Goal: Task Accomplishment & Management: Manage account settings

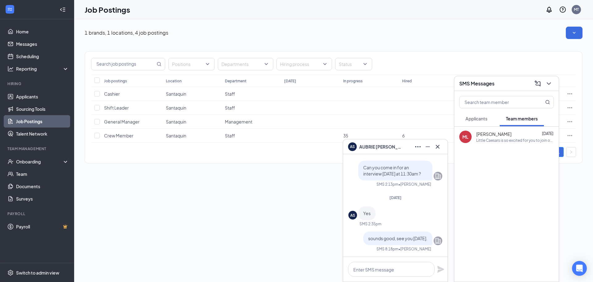
click at [437, 144] on icon "Cross" at bounding box center [437, 146] width 7 height 7
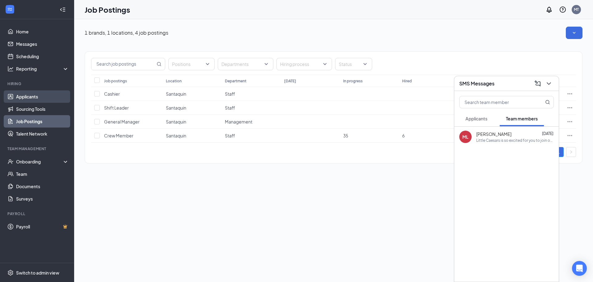
click at [25, 94] on link "Applicants" at bounding box center [42, 96] width 53 height 12
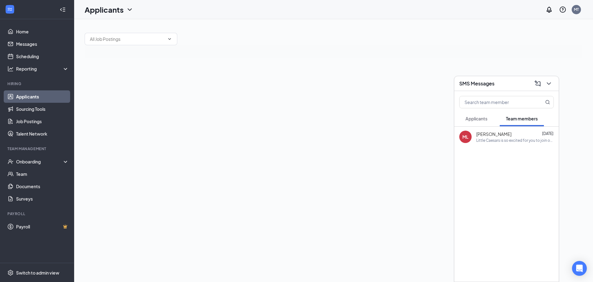
click at [550, 83] on icon "ChevronDown" at bounding box center [548, 83] width 7 height 7
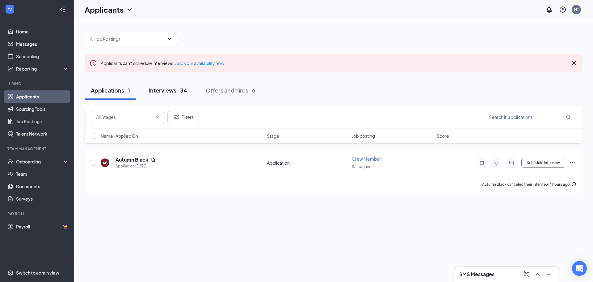
click at [165, 91] on div "Interviews · 34" at bounding box center [168, 90] width 39 height 8
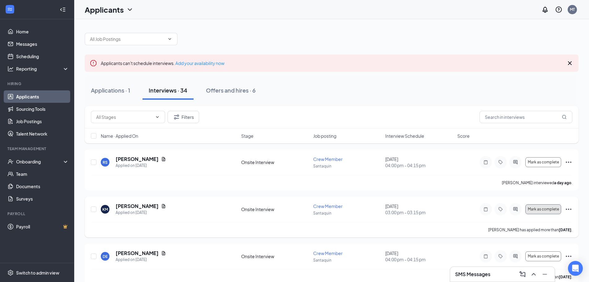
click at [544, 206] on button "Mark as complete" at bounding box center [543, 209] width 36 height 10
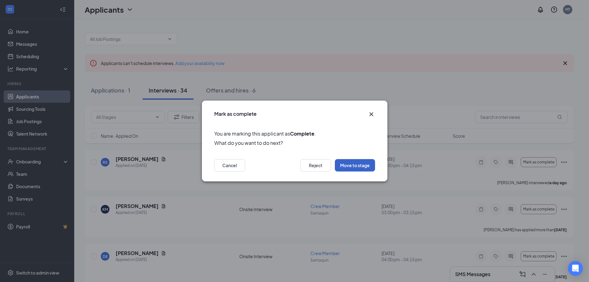
click at [357, 163] on button "Move to stage" at bounding box center [355, 165] width 40 height 12
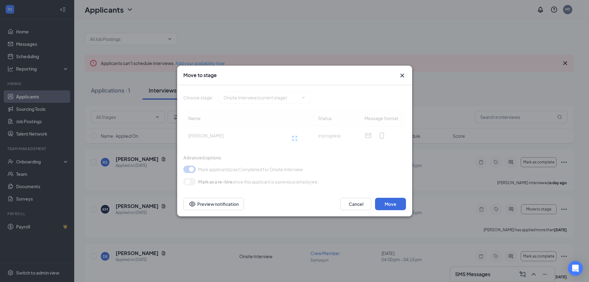
type input "Hiring Complete (final stage)"
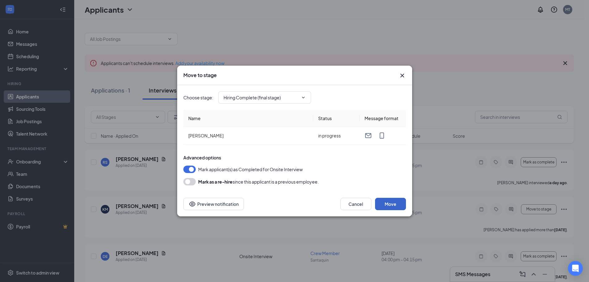
click at [384, 206] on button "Move" at bounding box center [390, 203] width 31 height 12
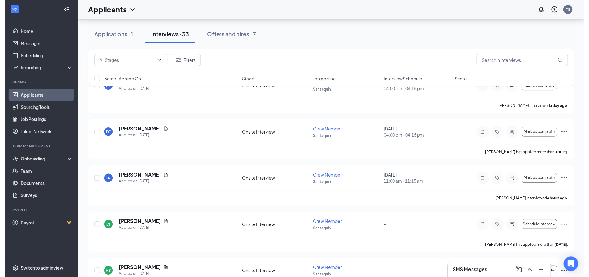
scroll to position [339, 0]
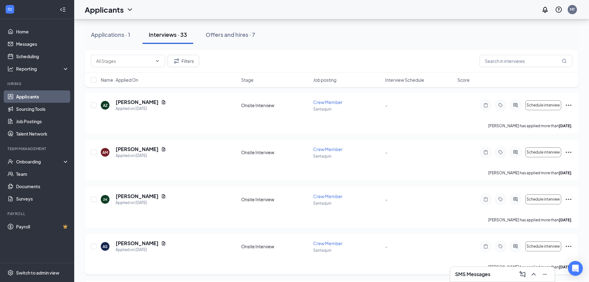
drag, startPoint x: 286, startPoint y: 240, endPoint x: 138, endPoint y: 245, distance: 147.8
click at [286, 240] on div "AS [PERSON_NAME] Applied on [DATE] Onsite Interview Crew Member Santaquin - Sch…" at bounding box center [331, 249] width 481 height 19
click at [137, 245] on h5 "[PERSON_NAME]" at bounding box center [137, 243] width 43 height 7
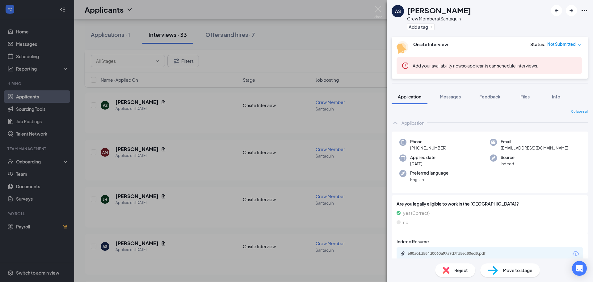
click at [511, 270] on span "Move to stage" at bounding box center [518, 269] width 30 height 7
type input "Hiring Complete (final stage)"
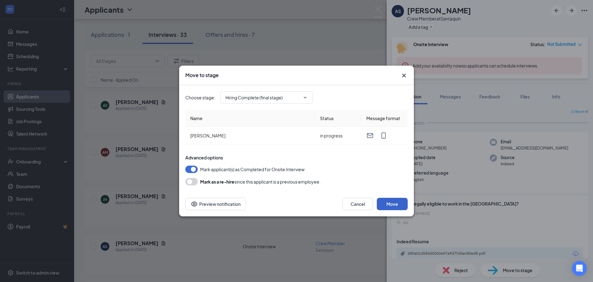
click at [395, 203] on button "Move" at bounding box center [392, 203] width 31 height 12
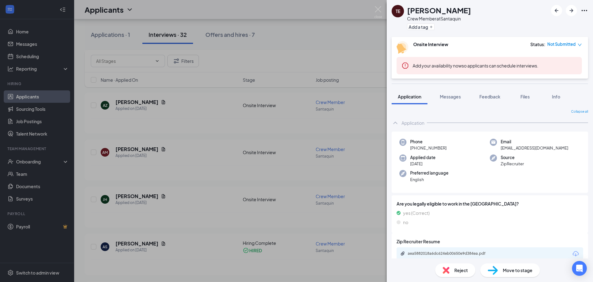
click at [580, 44] on icon "down" at bounding box center [580, 45] width 4 height 4
click at [378, 8] on img at bounding box center [379, 12] width 8 height 12
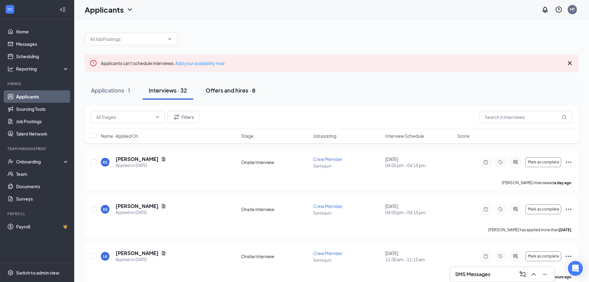
click at [244, 91] on div "Offers and hires · 8" at bounding box center [231, 90] width 50 height 8
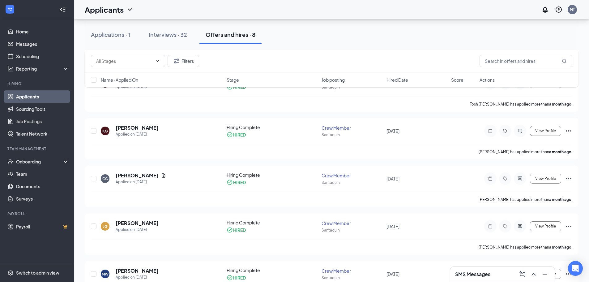
scroll to position [250, 0]
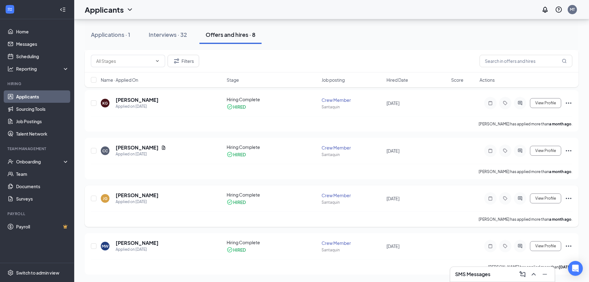
click at [568, 198] on icon "Ellipses" at bounding box center [569, 197] width 6 height 1
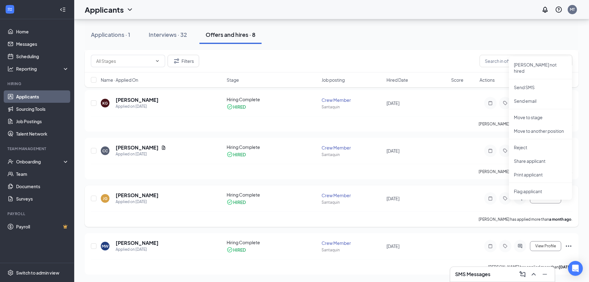
click at [568, 198] on icon "Ellipses" at bounding box center [569, 197] width 6 height 1
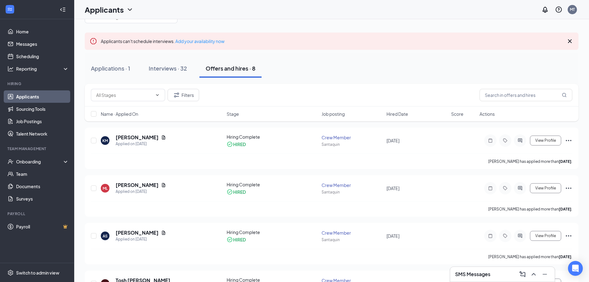
scroll to position [0, 0]
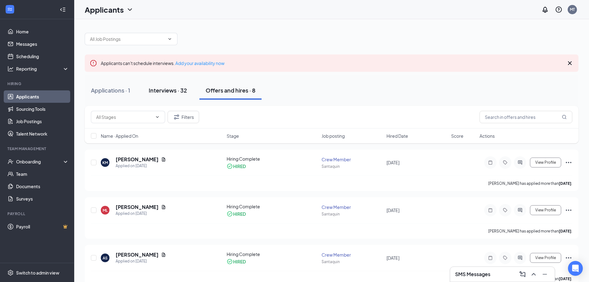
click at [165, 89] on div "Interviews · 32" at bounding box center [168, 90] width 38 height 8
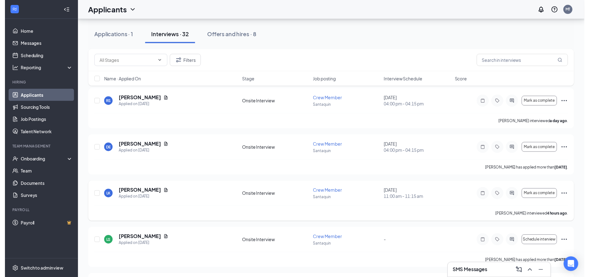
scroll to position [98, 0]
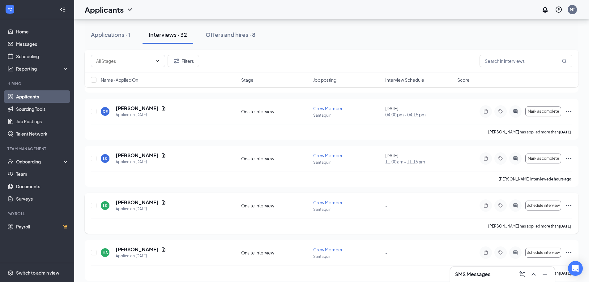
click at [126, 205] on h5 "[PERSON_NAME]" at bounding box center [137, 202] width 43 height 7
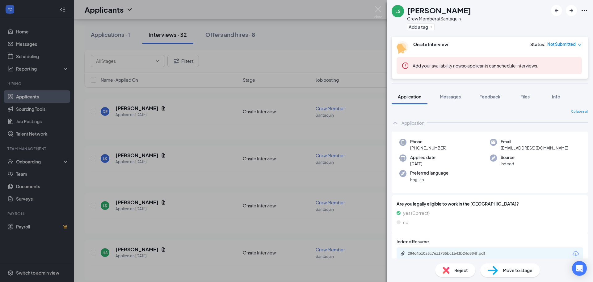
click at [579, 45] on icon "down" at bounding box center [580, 45] width 4 height 4
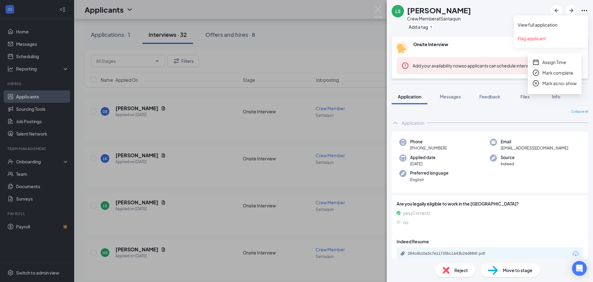
click at [587, 11] on icon "Ellipses" at bounding box center [585, 10] width 6 height 1
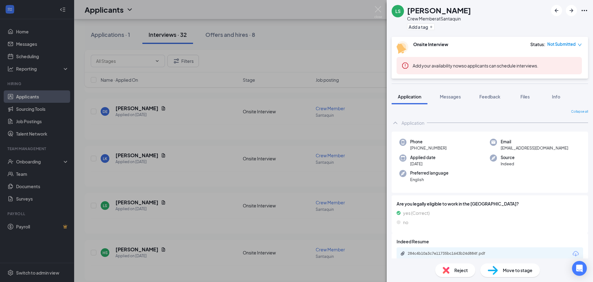
click at [461, 273] on span "Reject" at bounding box center [462, 269] width 14 height 7
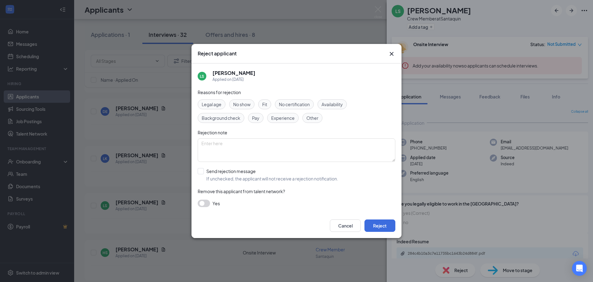
click at [314, 117] on span "Other" at bounding box center [313, 117] width 12 height 7
click at [224, 143] on textarea at bounding box center [297, 149] width 198 height 23
type textarea "found another job"
click at [378, 227] on button "Reject" at bounding box center [380, 225] width 31 height 12
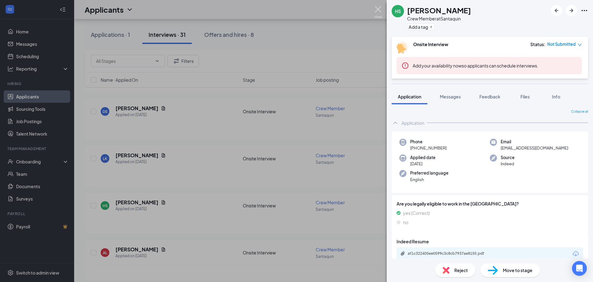
click at [378, 7] on img at bounding box center [379, 12] width 8 height 12
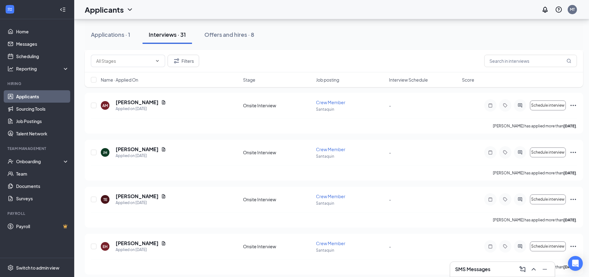
scroll to position [637, 0]
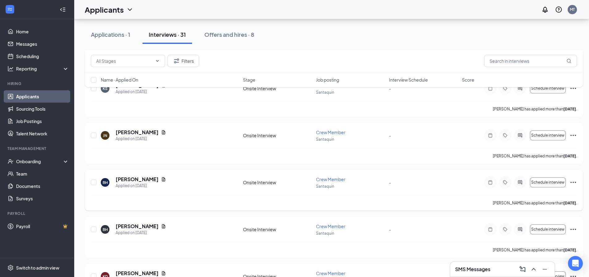
click at [126, 179] on h5 "[PERSON_NAME]" at bounding box center [137, 179] width 43 height 7
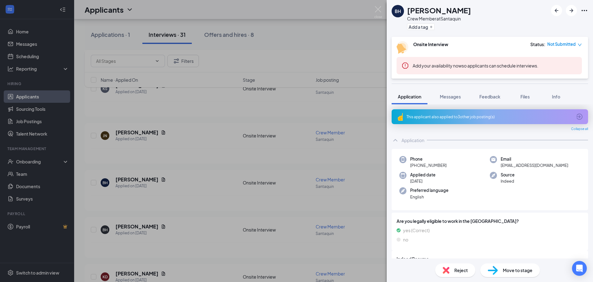
click at [460, 271] on span "Reject" at bounding box center [462, 269] width 14 height 7
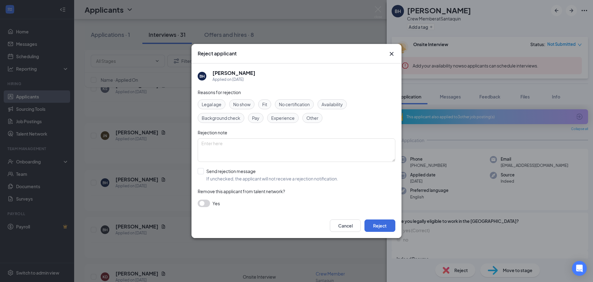
click at [333, 102] on span "Availability" at bounding box center [332, 104] width 21 height 7
click at [285, 144] on textarea at bounding box center [297, 149] width 198 height 23
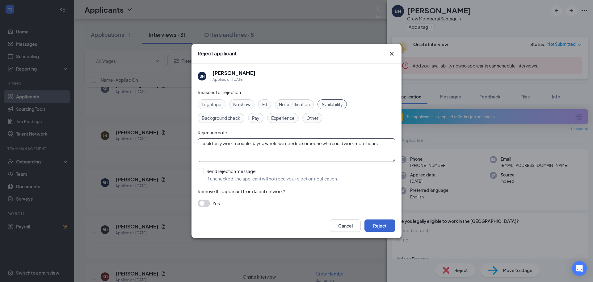
type textarea "could only work a couple days a week. we needed someone who could work more hou…"
click at [373, 228] on button "Reject" at bounding box center [380, 225] width 31 height 12
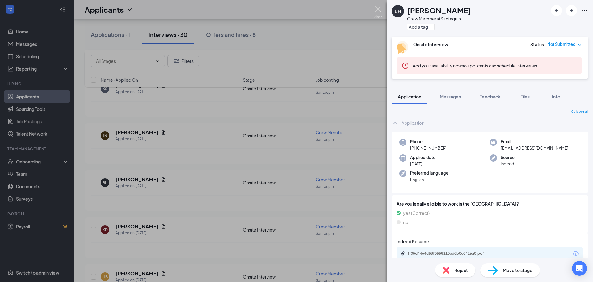
click at [376, 9] on img at bounding box center [379, 12] width 8 height 12
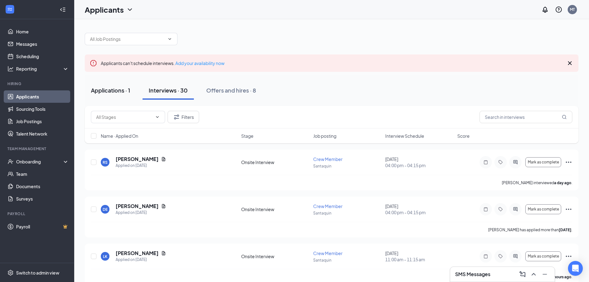
click at [110, 91] on div "Applications · 1" at bounding box center [110, 90] width 39 height 8
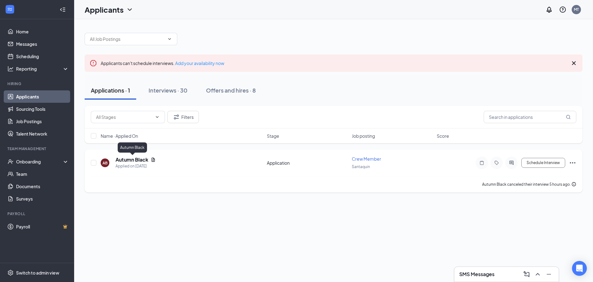
click at [136, 160] on h5 "Autumn Black" at bounding box center [132, 159] width 33 height 7
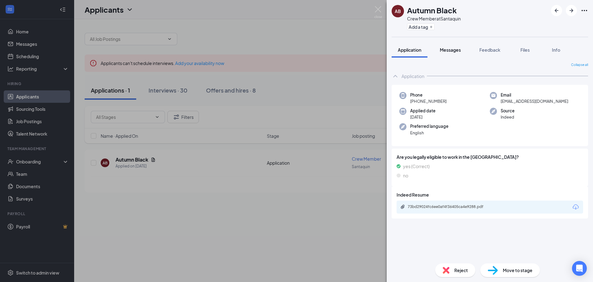
click at [450, 51] on span "Messages" at bounding box center [450, 50] width 21 height 6
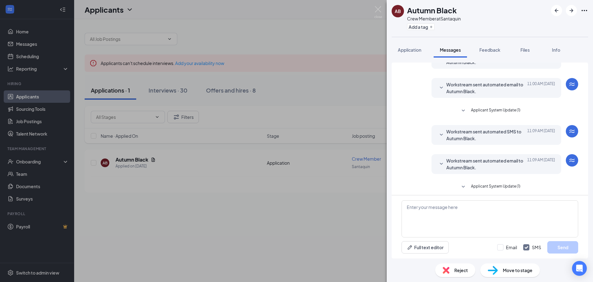
scroll to position [156, 0]
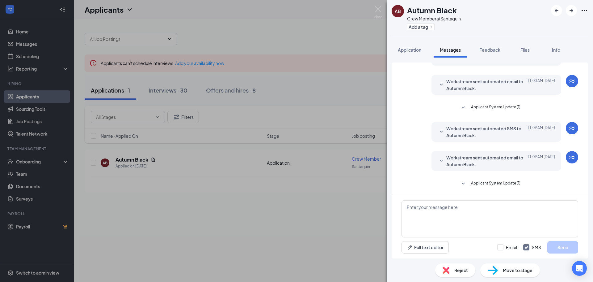
click at [438, 129] on icon "SmallChevronDown" at bounding box center [441, 131] width 7 height 7
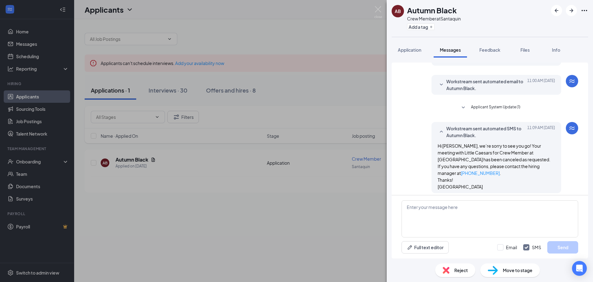
click at [438, 130] on icon "SmallChevronUp" at bounding box center [441, 131] width 7 height 7
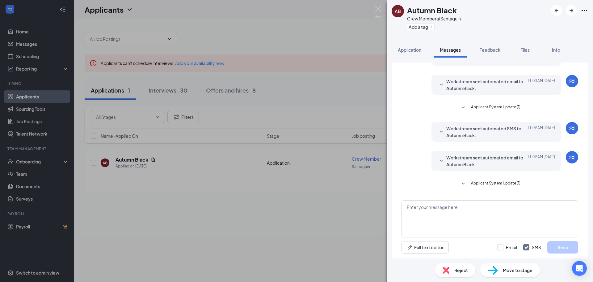
click at [465, 105] on button "Applicant System Update (1)" at bounding box center [490, 107] width 61 height 7
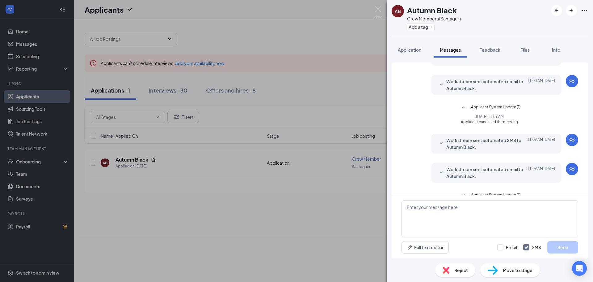
click at [440, 172] on icon "SmallChevronDown" at bounding box center [441, 172] width 3 height 2
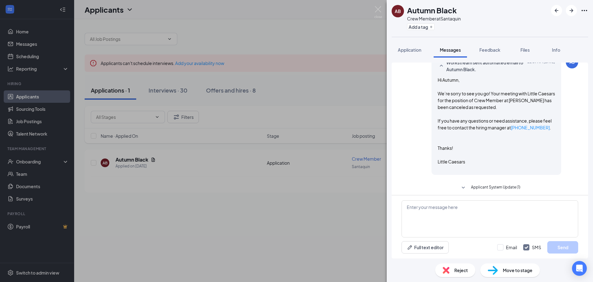
scroll to position [266, 0]
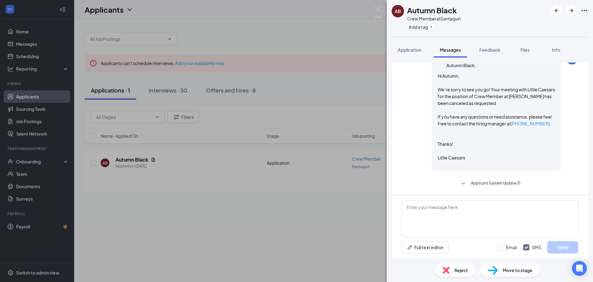
click at [463, 182] on icon "SmallChevronDown" at bounding box center [463, 183] width 7 height 7
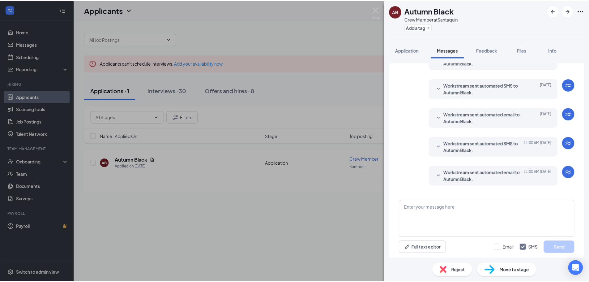
scroll to position [0, 0]
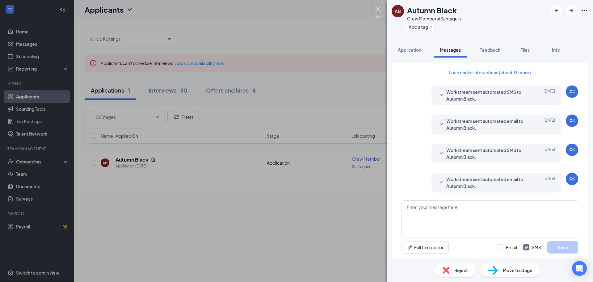
click at [377, 10] on img at bounding box center [379, 12] width 8 height 12
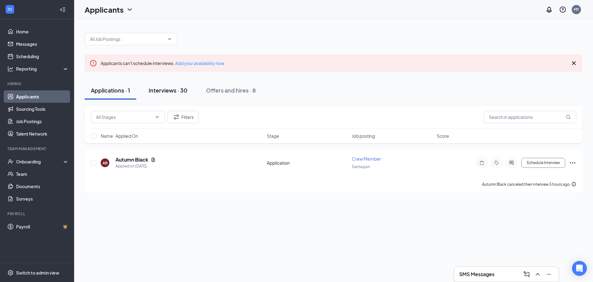
click at [173, 93] on div "Interviews · 30" at bounding box center [168, 90] width 39 height 8
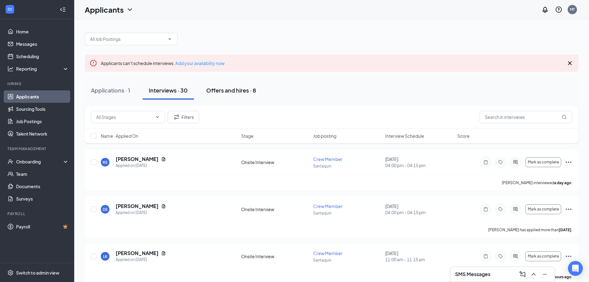
click at [227, 89] on div "Offers and hires · 8" at bounding box center [231, 90] width 50 height 8
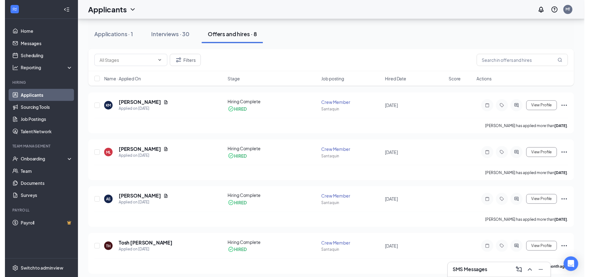
scroll to position [94, 0]
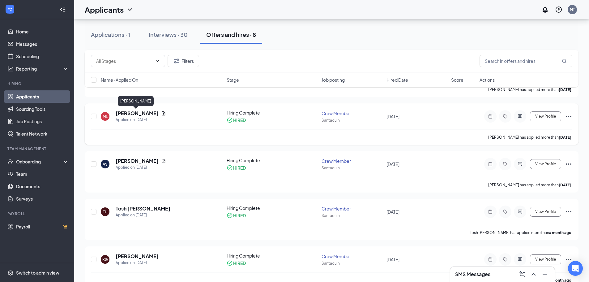
click at [134, 112] on h5 "[PERSON_NAME]" at bounding box center [137, 113] width 43 height 7
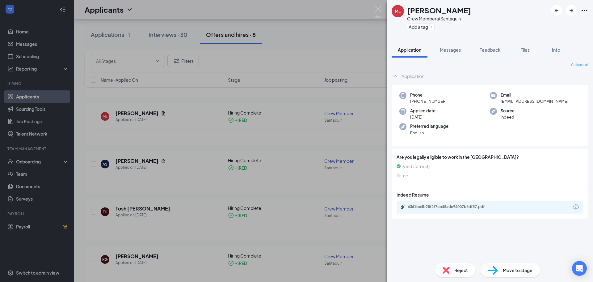
click at [520, 270] on span "Move to stage" at bounding box center [518, 269] width 30 height 7
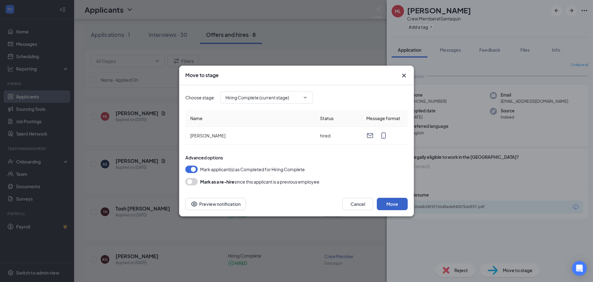
click at [395, 201] on button "Move" at bounding box center [392, 203] width 31 height 12
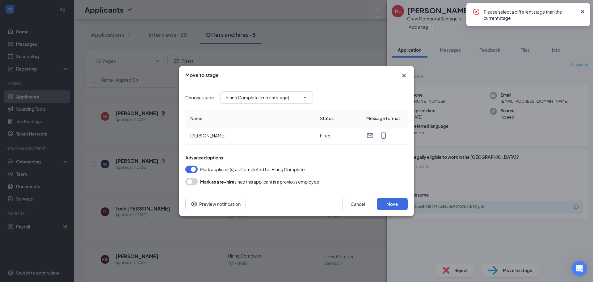
click at [584, 10] on icon "Cross" at bounding box center [582, 11] width 7 height 7
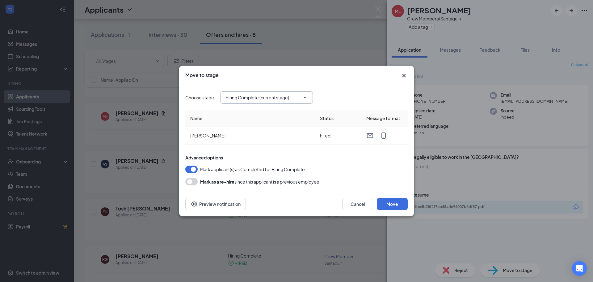
click at [303, 96] on icon "ChevronDown" at bounding box center [305, 97] width 5 height 5
click at [405, 73] on icon "Cross" at bounding box center [404, 75] width 7 height 7
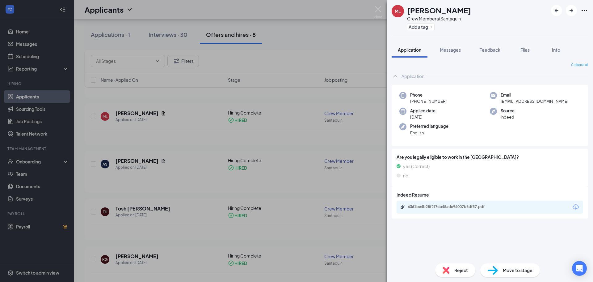
click at [27, 162] on div "ML [PERSON_NAME] Crew Member at Santaquin Add a tag Application Messages Feedba…" at bounding box center [296, 141] width 593 height 282
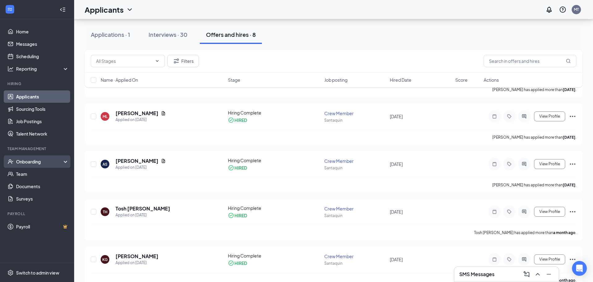
click at [33, 160] on div "Onboarding" at bounding box center [40, 161] width 48 height 6
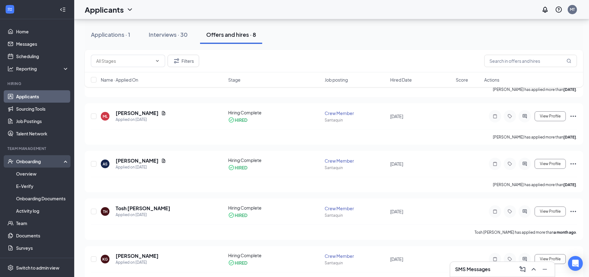
click at [25, 160] on div "Onboarding" at bounding box center [40, 161] width 48 height 6
click at [25, 173] on link "Overview" at bounding box center [42, 174] width 53 height 12
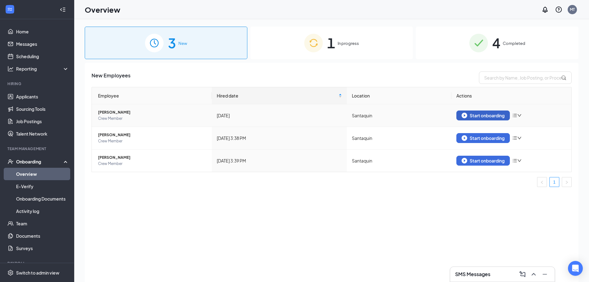
click at [480, 113] on div "Start onboarding" at bounding box center [482, 115] width 43 height 6
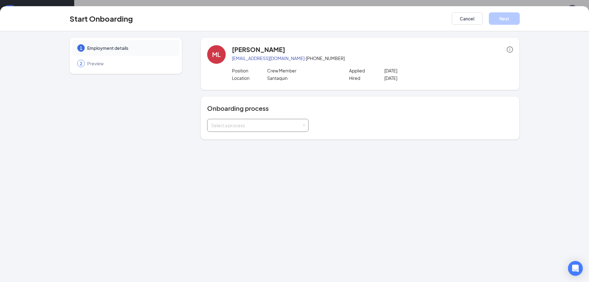
click at [288, 127] on div "Select a process" at bounding box center [256, 125] width 91 height 6
click at [234, 152] on span "Staff Onboarding" at bounding box center [228, 149] width 36 height 6
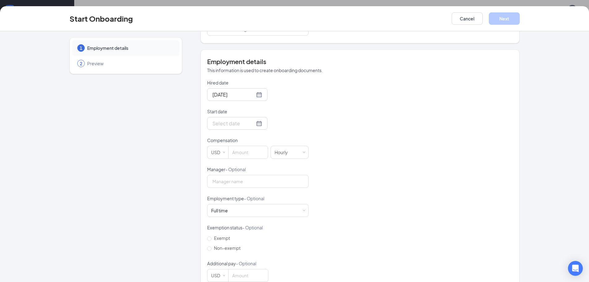
scroll to position [110, 0]
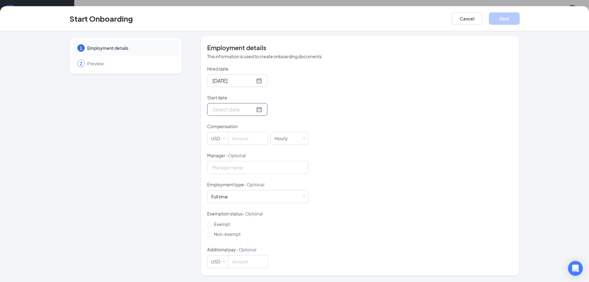
click at [213, 109] on input "Start date" at bounding box center [233, 109] width 42 height 8
type input "[DATE]"
click at [257, 163] on div "16" at bounding box center [260, 164] width 7 height 7
drag, startPoint x: 250, startPoint y: 152, endPoint x: 235, endPoint y: 138, distance: 21.0
click at [235, 138] on input at bounding box center [247, 138] width 39 height 12
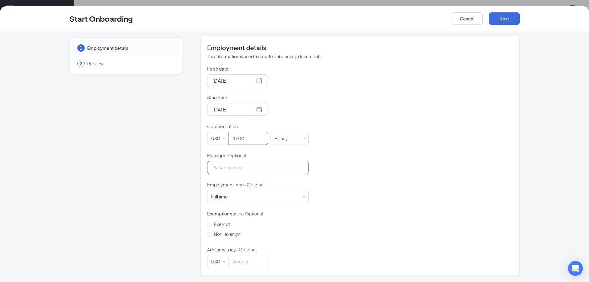
click at [232, 169] on input "Manager - Optional" at bounding box center [257, 167] width 101 height 13
type input "10"
type input "[PERSON_NAME]"
click at [323, 177] on div "Hired date [DATE] Start date [DATE] [DATE] Su Mo Tu We Th Fr Sa 28 29 30 1 2 3 …" at bounding box center [360, 167] width 306 height 202
click at [303, 196] on span at bounding box center [304, 196] width 3 height 3
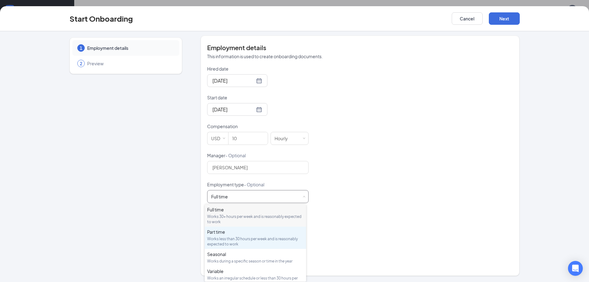
click at [232, 235] on div "Part time Works less than 30 hours per week and is reasonably expected to work" at bounding box center [255, 237] width 96 height 18
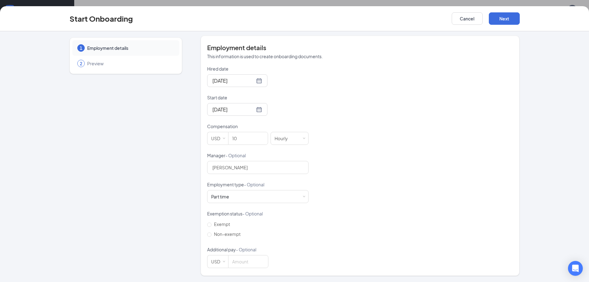
scroll to position [28, 0]
click at [501, 16] on button "Next" at bounding box center [504, 18] width 31 height 12
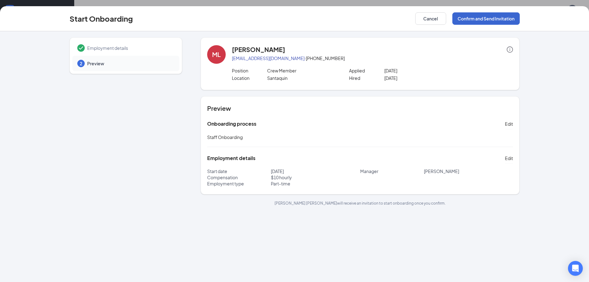
scroll to position [0, 0]
click at [486, 17] on button "Confirm and Send Invitation" at bounding box center [485, 18] width 67 height 12
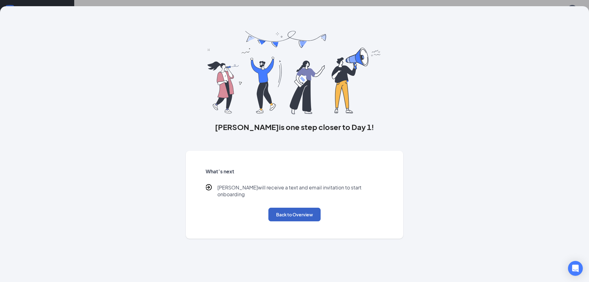
click at [293, 209] on button "Back to Overview" at bounding box center [294, 214] width 52 height 14
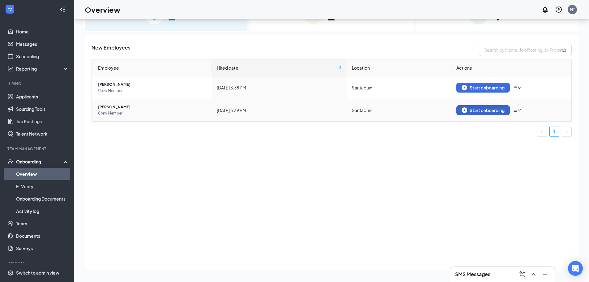
click at [483, 109] on div "Start onboarding" at bounding box center [482, 110] width 43 height 6
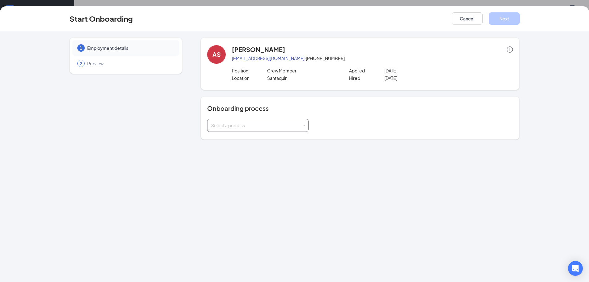
click at [301, 128] on div "Select a process" at bounding box center [256, 125] width 91 height 6
click at [247, 150] on li "Staff Onboarding" at bounding box center [257, 149] width 101 height 11
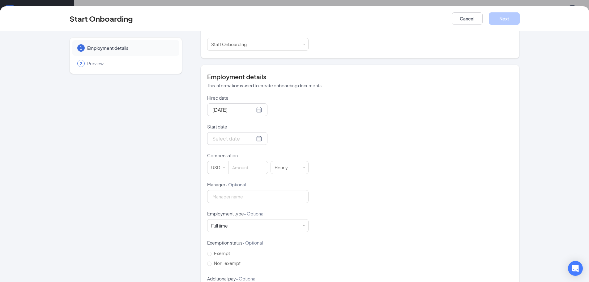
scroll to position [85, 0]
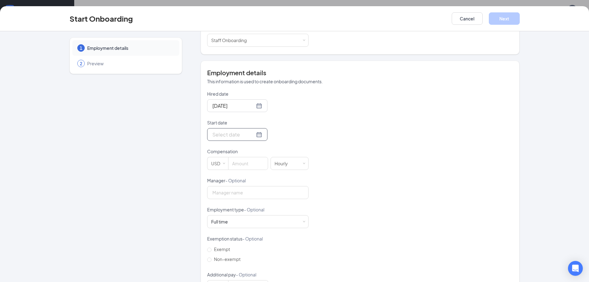
click at [217, 134] on input "Start date" at bounding box center [233, 134] width 42 height 8
type input "[DATE]"
click at [270, 188] on div "17" at bounding box center [271, 189] width 7 height 7
click at [235, 164] on input at bounding box center [247, 163] width 39 height 12
type input "12"
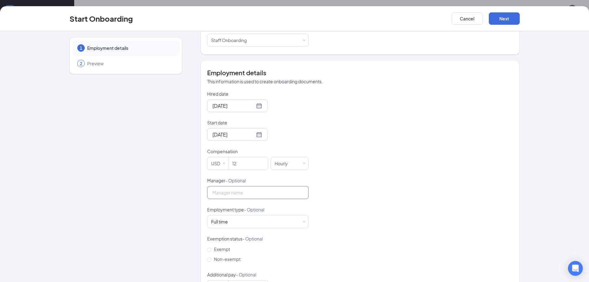
click at [232, 189] on input "Manager - Optional" at bounding box center [257, 192] width 101 height 13
type input "[PERSON_NAME]"
click at [234, 226] on div "Full time Works 30+ hours per week and is reasonably expected to work" at bounding box center [257, 221] width 93 height 12
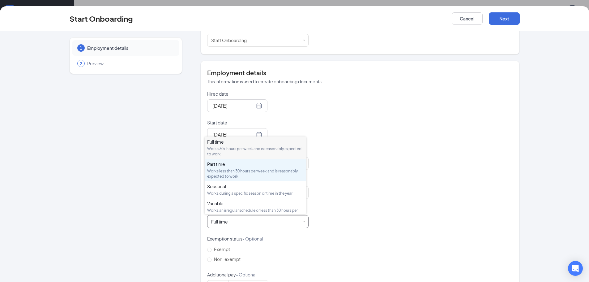
click at [240, 170] on div "Works less than 30 hours per week and is reasonably expected to work" at bounding box center [255, 173] width 96 height 11
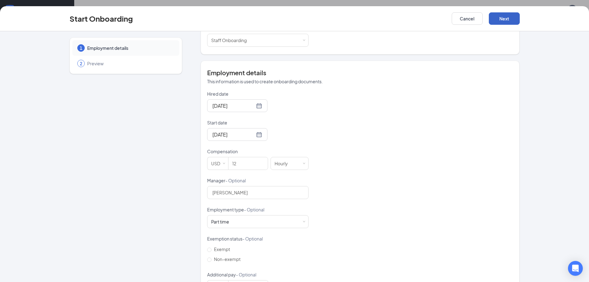
click at [507, 19] on button "Next" at bounding box center [504, 18] width 31 height 12
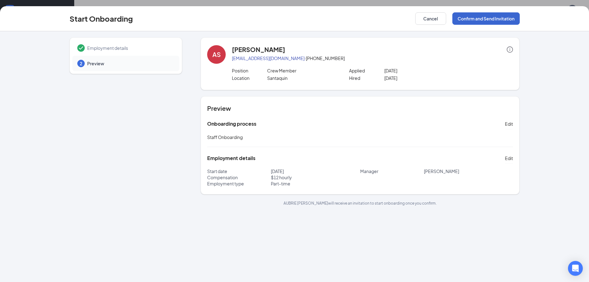
scroll to position [0, 0]
click at [490, 18] on button "Confirm and Send Invitation" at bounding box center [485, 18] width 67 height 12
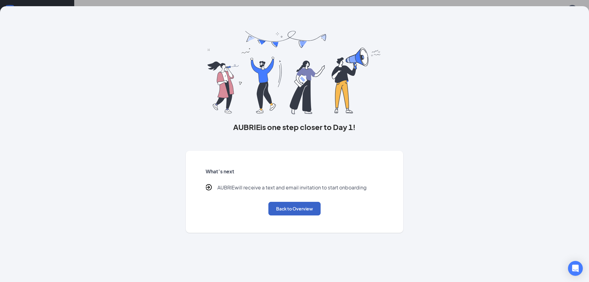
click at [291, 206] on button "Back to Overview" at bounding box center [294, 209] width 52 height 14
